Goal: Task Accomplishment & Management: Use online tool/utility

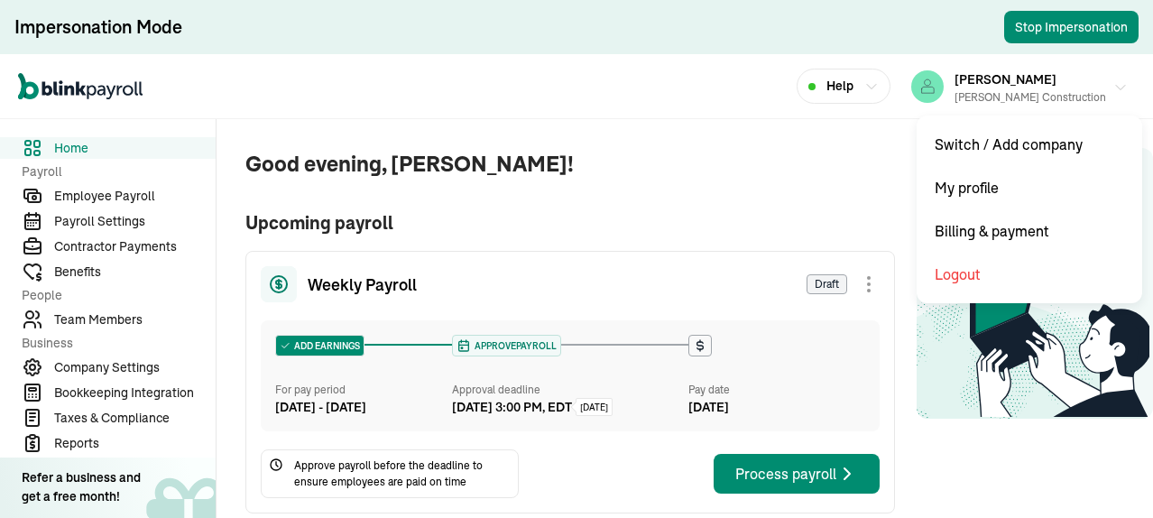
click at [1114, 88] on icon "button" at bounding box center [1121, 87] width 14 height 14
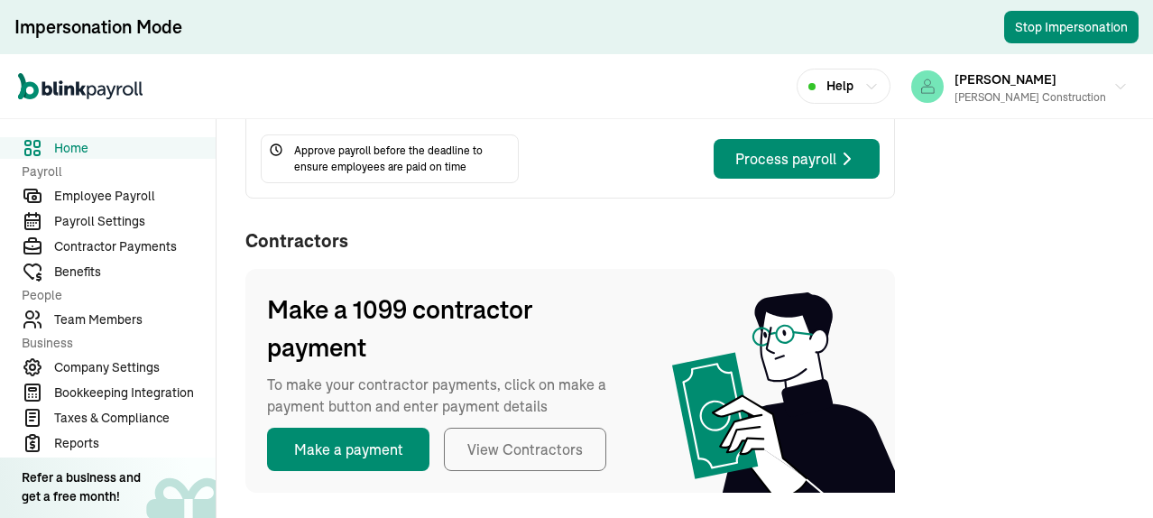
scroll to position [586, 0]
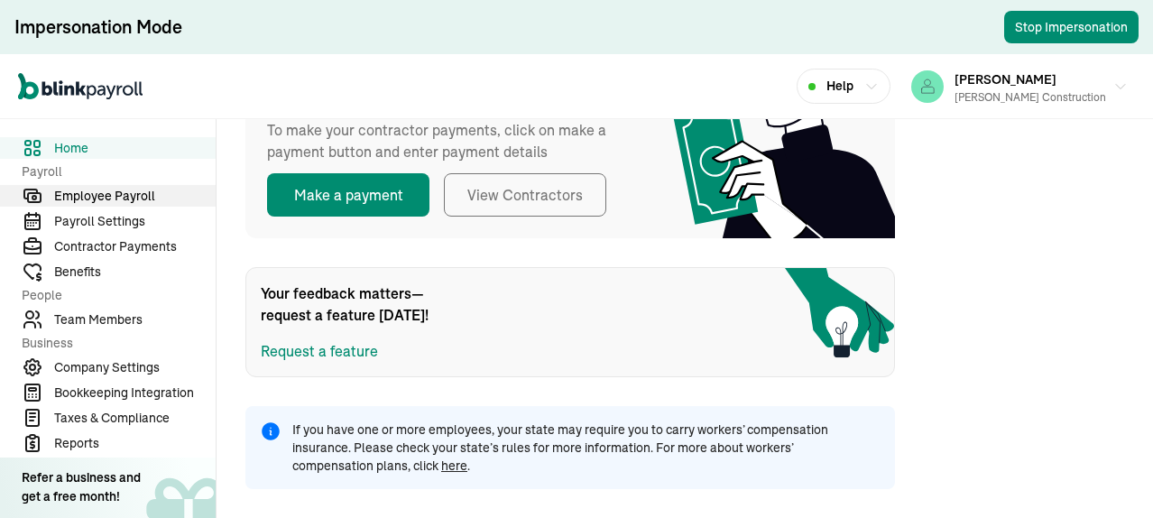
click at [135, 198] on span "Employee Payroll" at bounding box center [135, 196] width 162 height 19
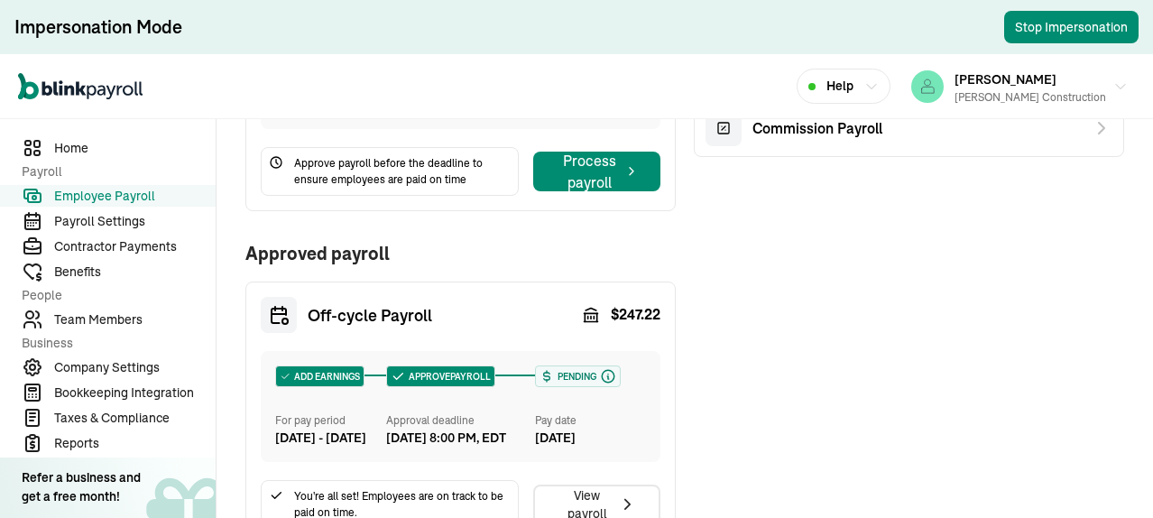
scroll to position [361, 0]
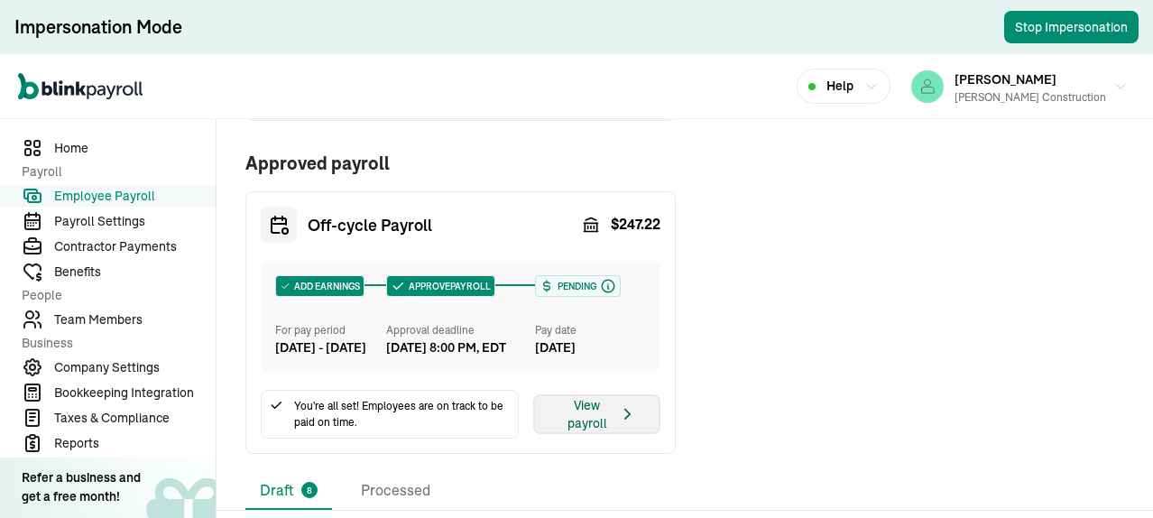
click at [618, 425] on icon "button" at bounding box center [627, 414] width 19 height 22
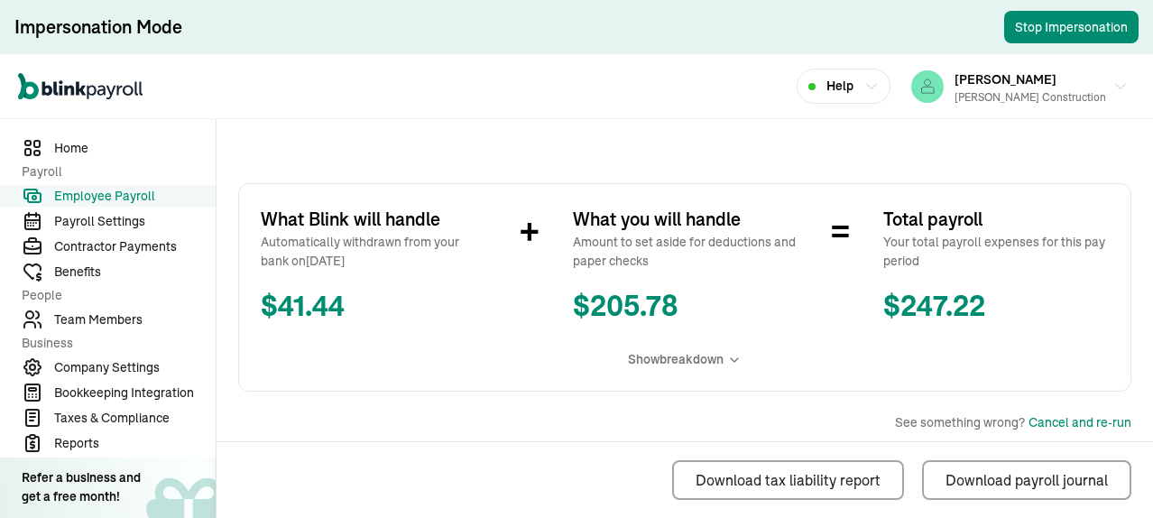
scroll to position [27, 0]
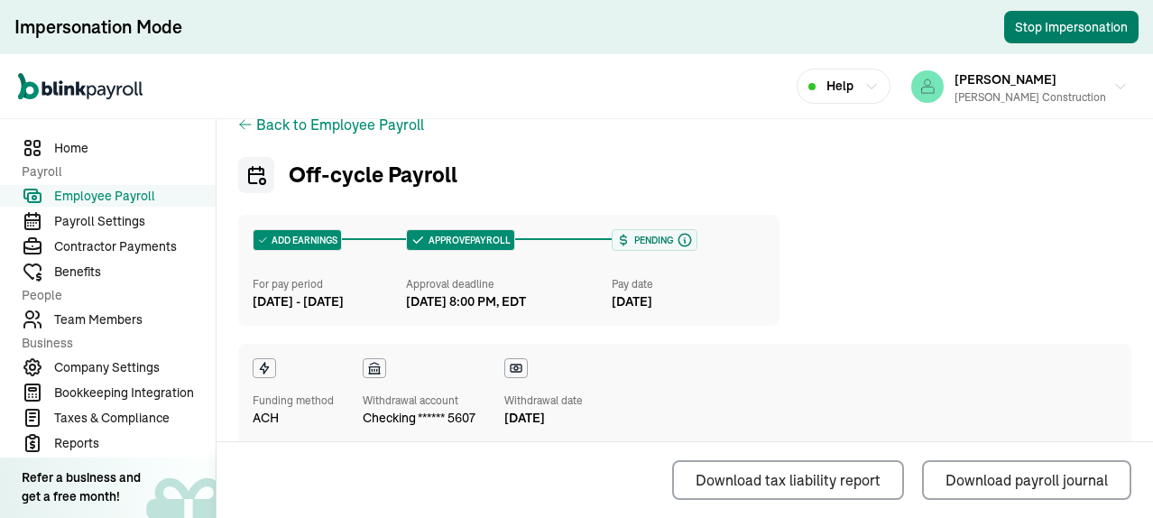
click at [1029, 32] on button "Stop Impersonation" at bounding box center [1071, 27] width 134 height 32
